Goal: Task Accomplishment & Management: Use online tool/utility

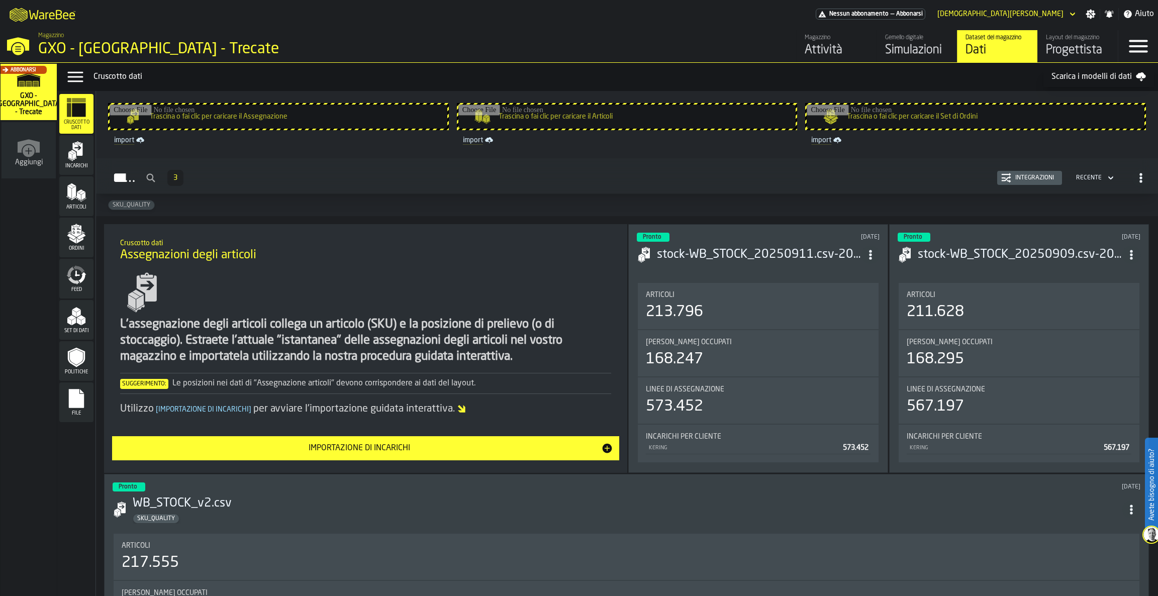
click at [1070, 40] on div "Layout del magazzino" at bounding box center [1078, 37] width 64 height 7
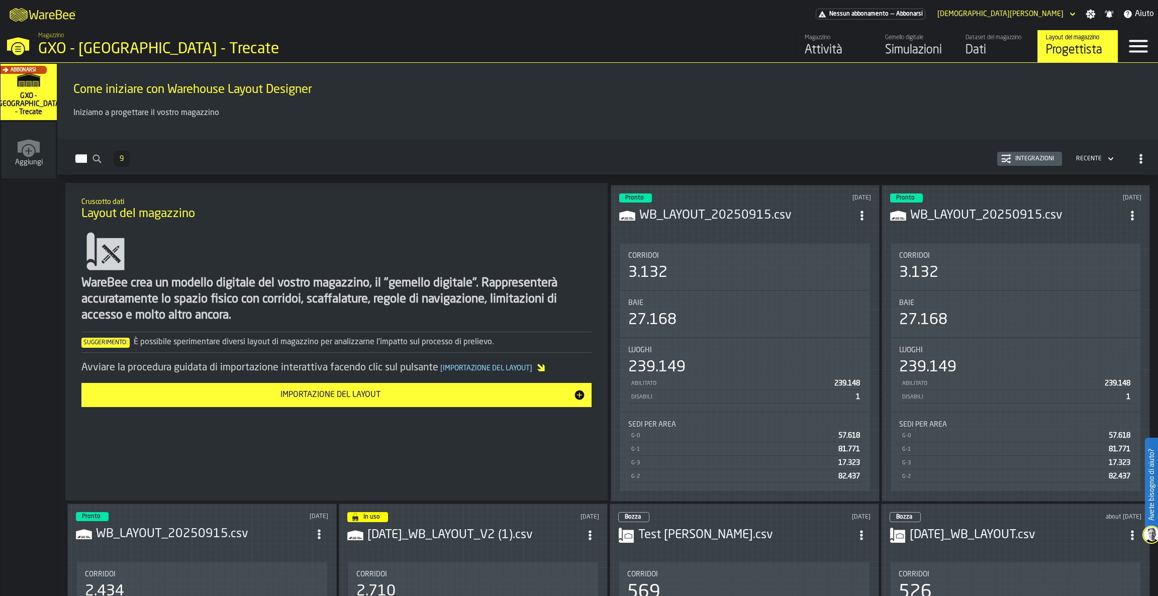
click at [736, 226] on header "Pronto [DATE] WB_LAYOUT_20250915.csv" at bounding box center [745, 214] width 252 height 40
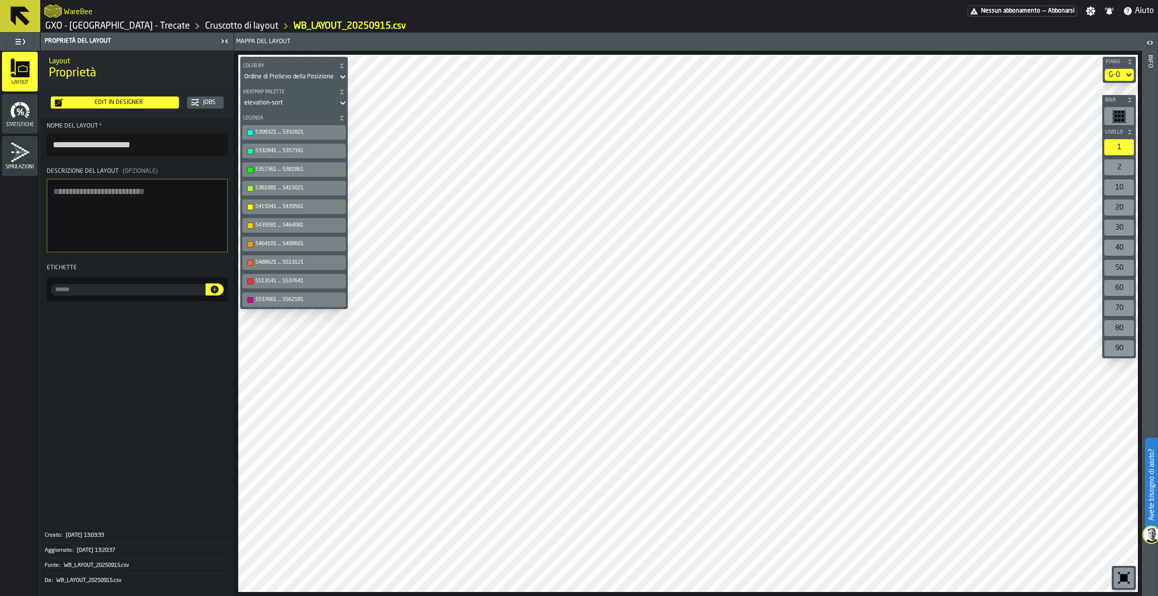
click at [107, 103] on div "Edit in Designer" at bounding box center [119, 102] width 112 height 7
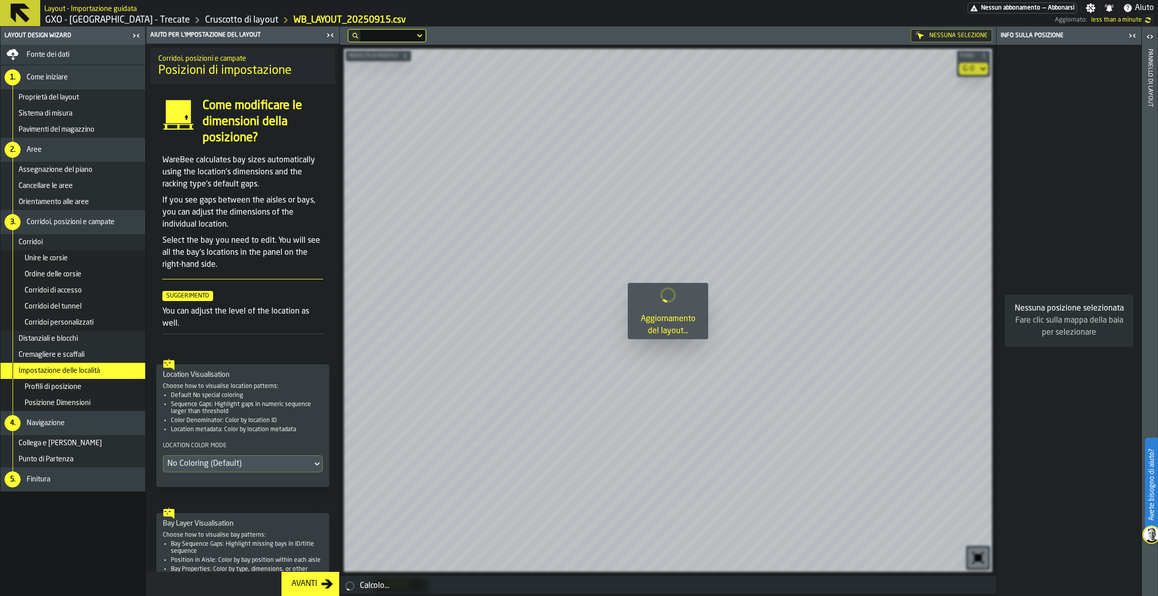
click at [295, 584] on div "Avanti" at bounding box center [304, 584] width 34 height 12
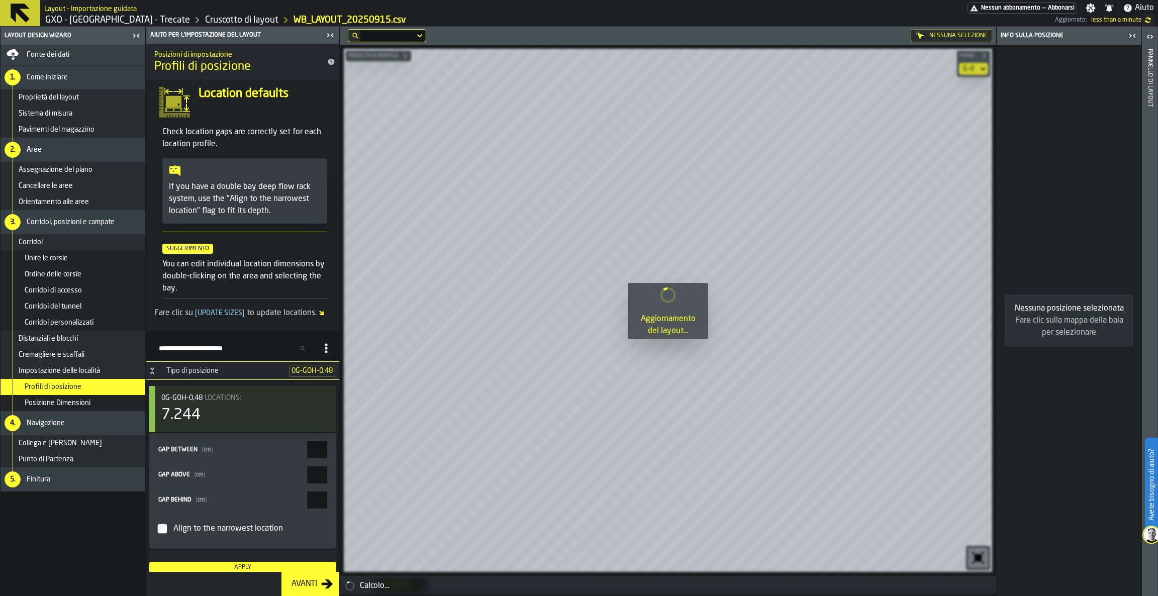
click at [53, 359] on div "Cremagliere e scaffali" at bounding box center [73, 355] width 145 height 16
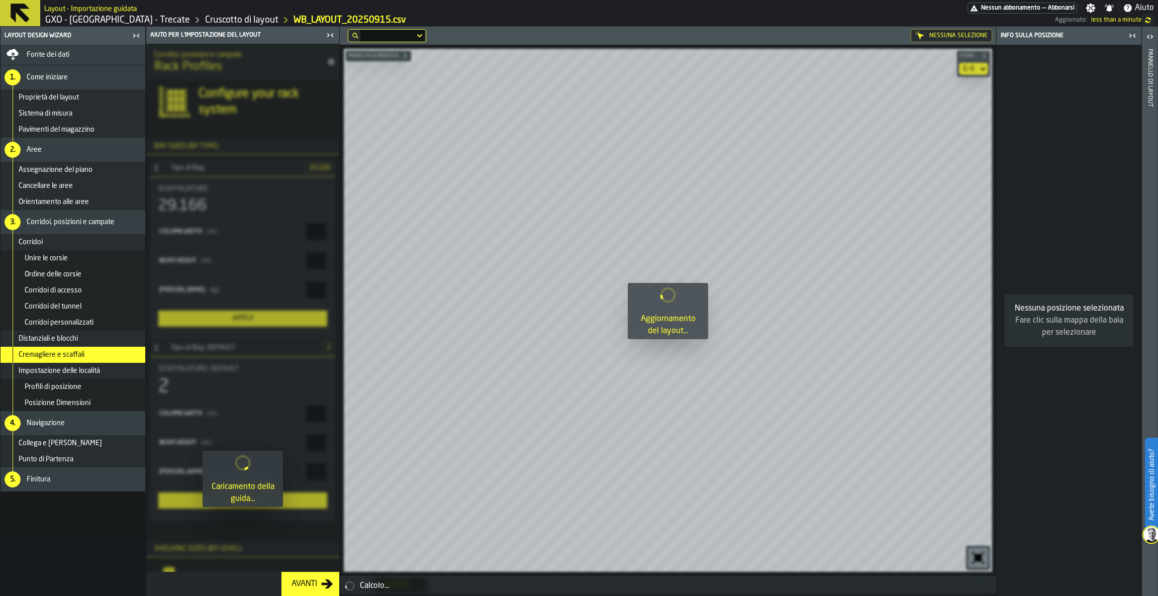
click at [52, 367] on span "Impostazione delle località" at bounding box center [59, 371] width 81 height 8
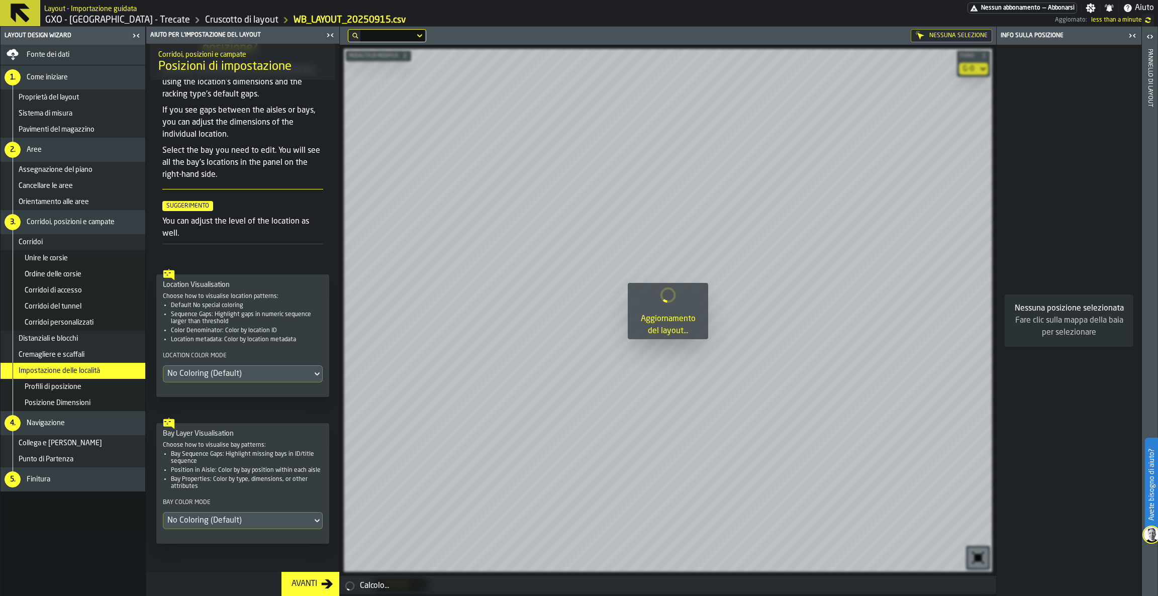
scroll to position [113, 0]
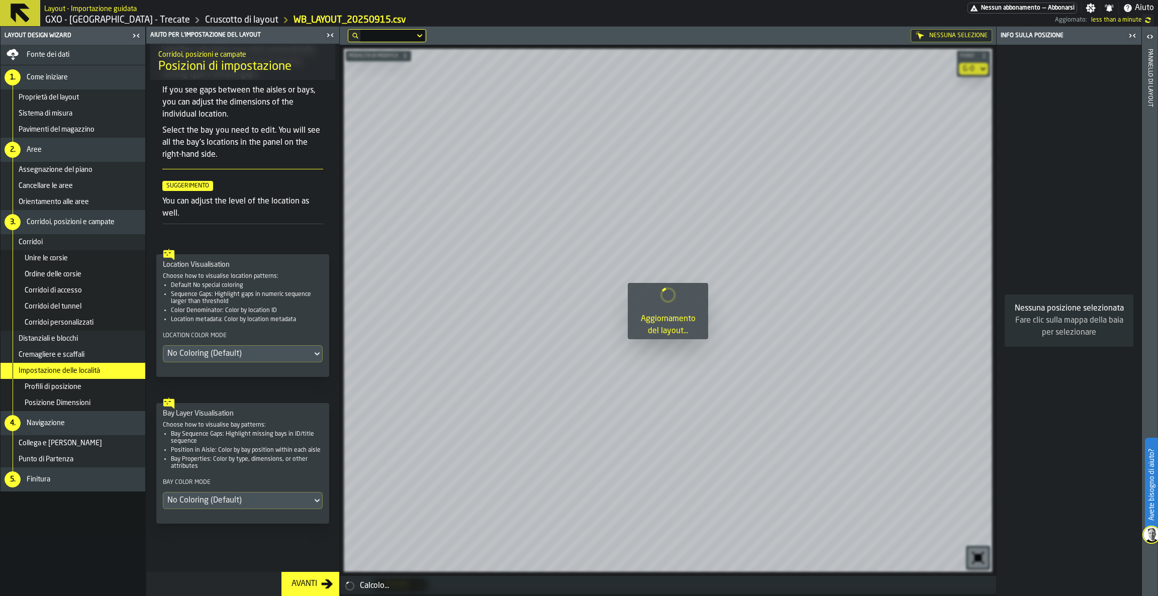
click at [244, 349] on div "No Coloring (Default)" at bounding box center [237, 354] width 141 height 12
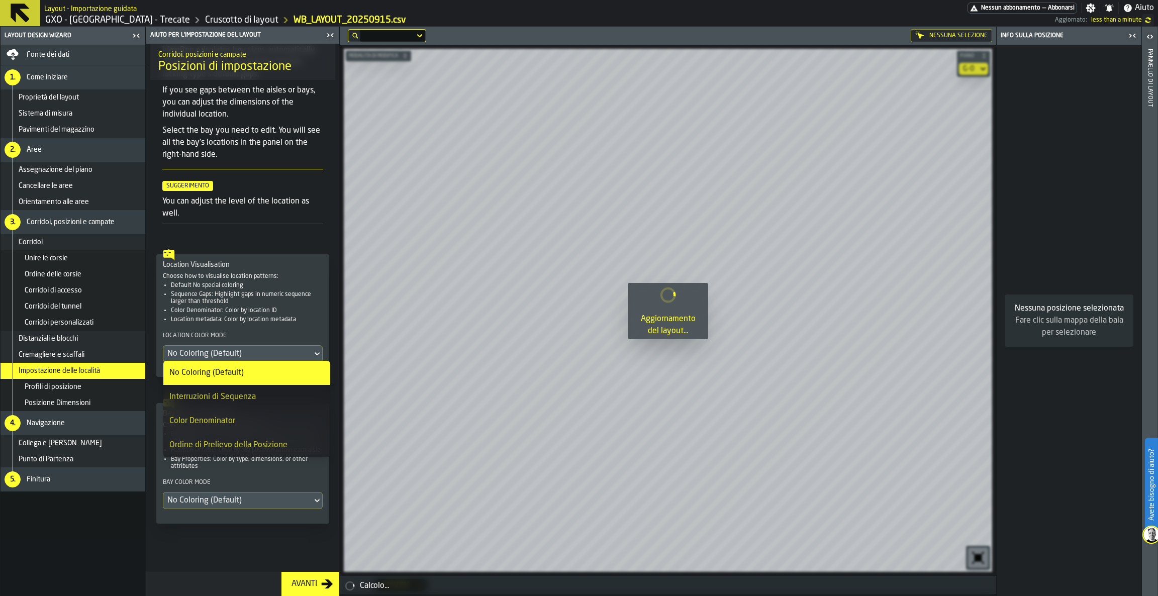
click at [1016, 111] on div "Nessuna posizione selezionata Fare clic sulla mappa della baia per selezionare" at bounding box center [1069, 320] width 145 height 551
